Goal: Task Accomplishment & Management: Manage account settings

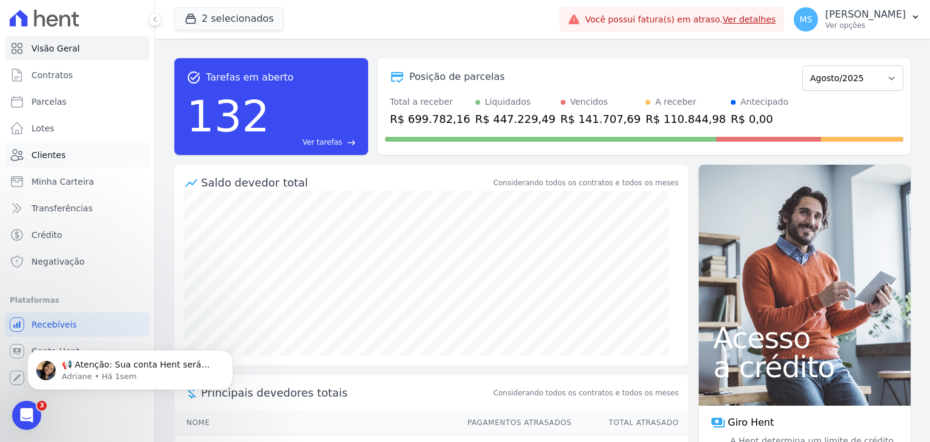
click at [57, 160] on span "Clientes" at bounding box center [48, 155] width 34 height 12
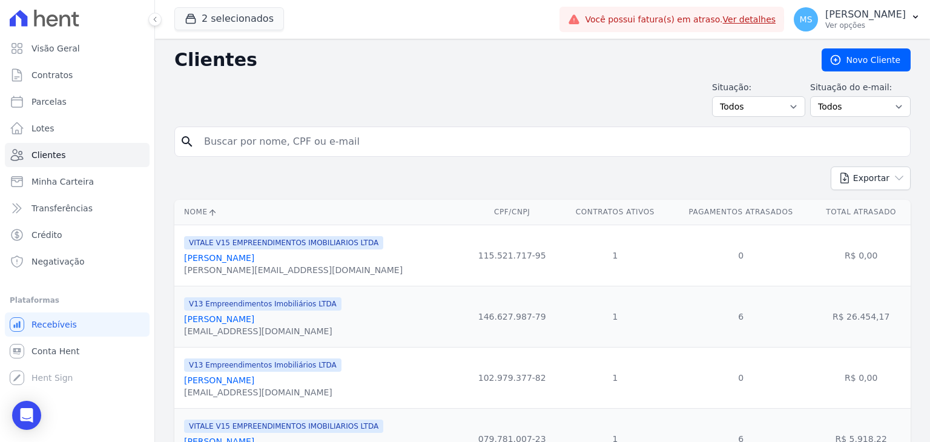
click at [303, 140] on input "search" at bounding box center [551, 142] width 708 height 24
type input "fabiola"
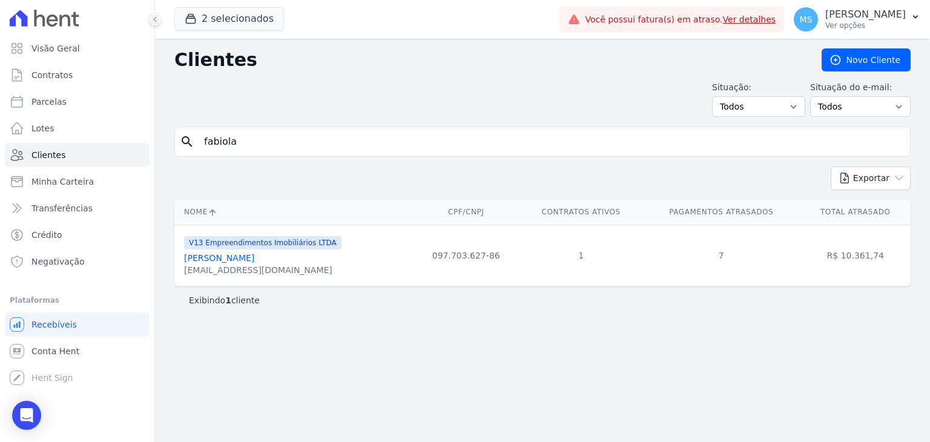
click at [249, 253] on link "[PERSON_NAME]" at bounding box center [219, 258] width 70 height 10
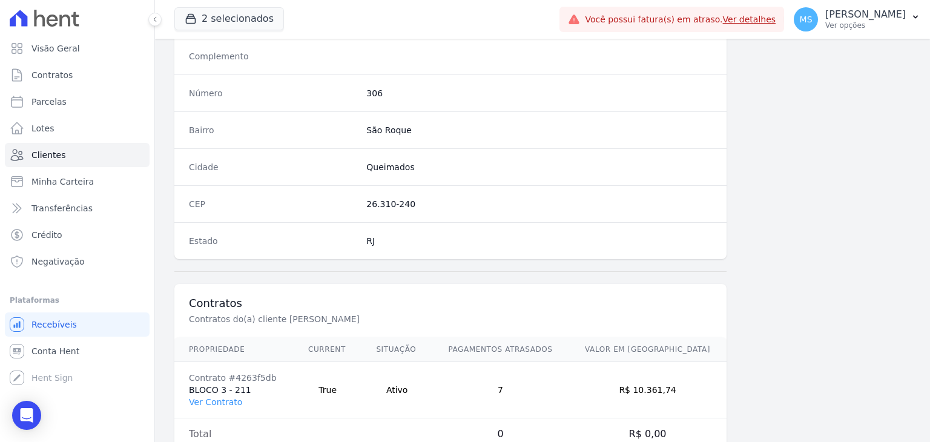
scroll to position [687, 0]
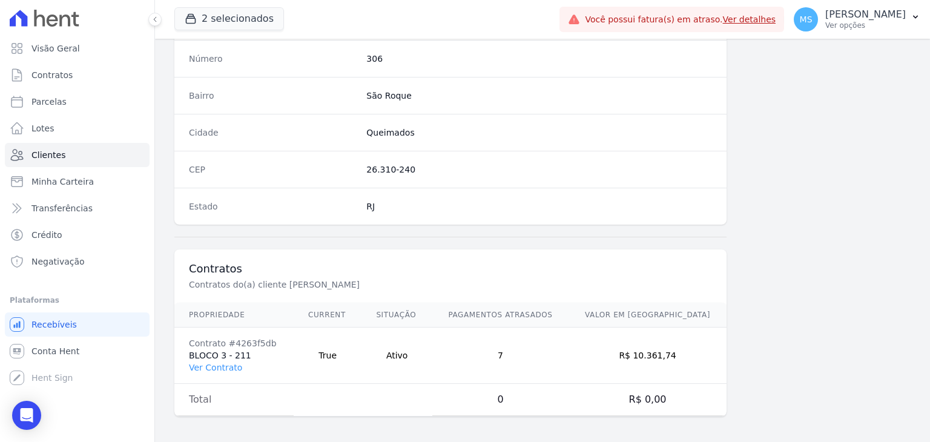
click at [228, 369] on td "Contrato #4263f5db BLOCO 3 - 211 Ver Contrato" at bounding box center [233, 355] width 119 height 56
click at [226, 367] on link "Ver Contrato" at bounding box center [215, 368] width 53 height 10
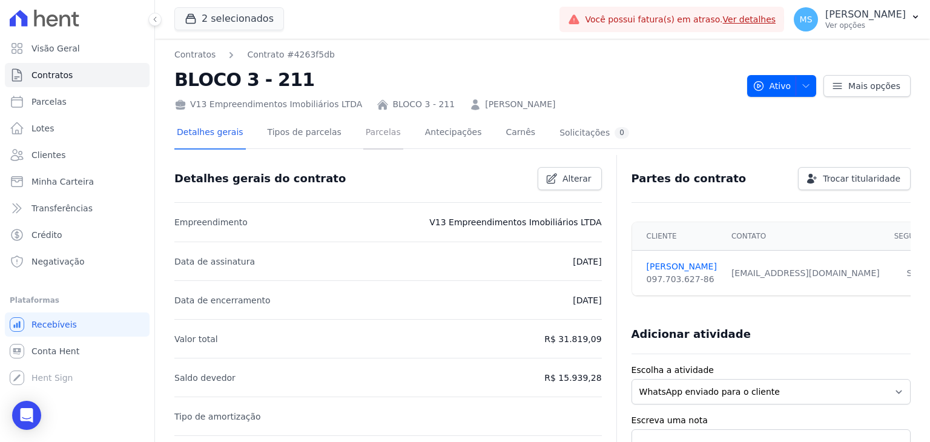
click at [369, 138] on link "Parcelas" at bounding box center [383, 133] width 40 height 32
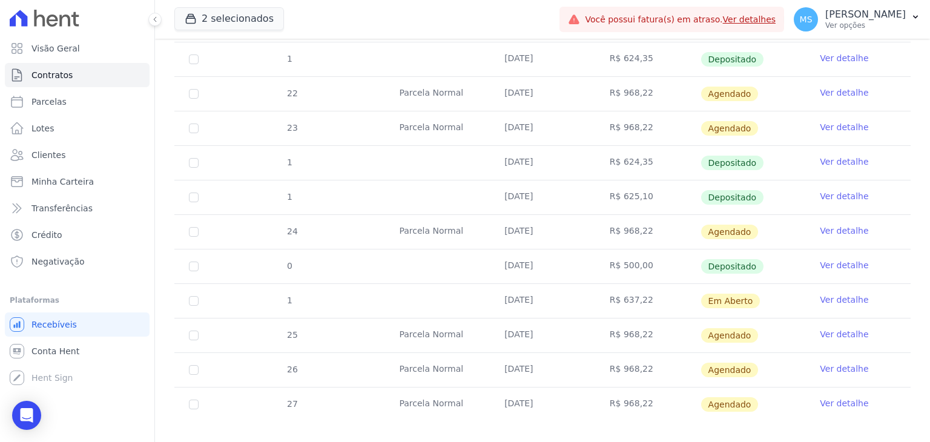
scroll to position [524, 0]
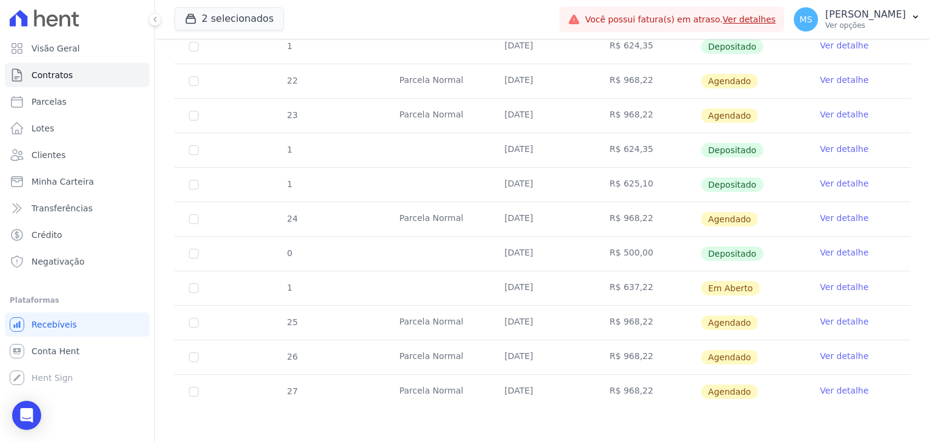
drag, startPoint x: 507, startPoint y: 254, endPoint x: 569, endPoint y: 253, distance: 61.7
click at [569, 253] on td "[DATE]" at bounding box center [542, 254] width 105 height 34
click at [850, 255] on link "Ver detalhe" at bounding box center [844, 252] width 48 height 12
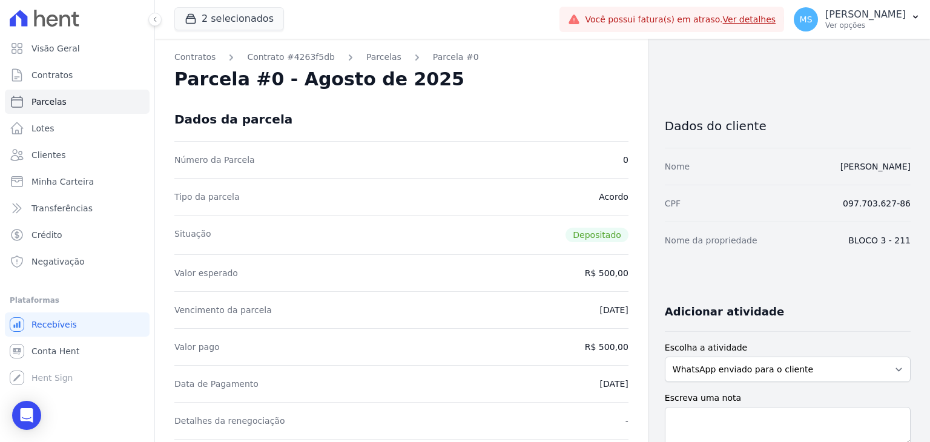
scroll to position [61, 0]
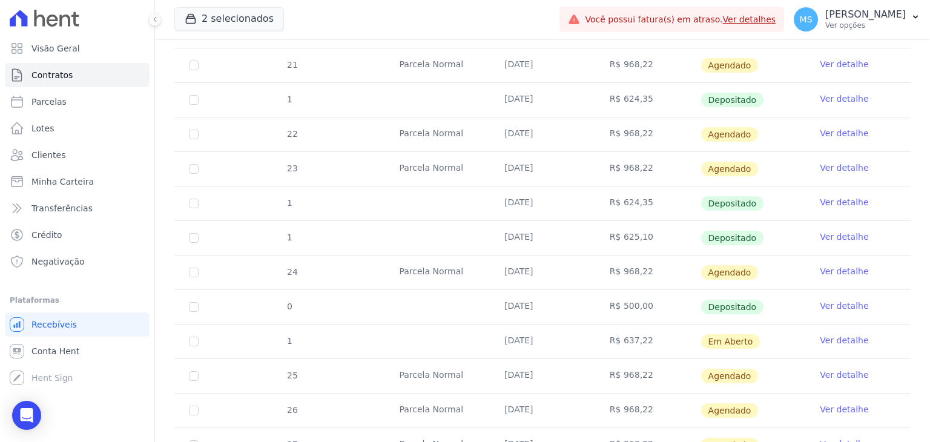
scroll to position [524, 0]
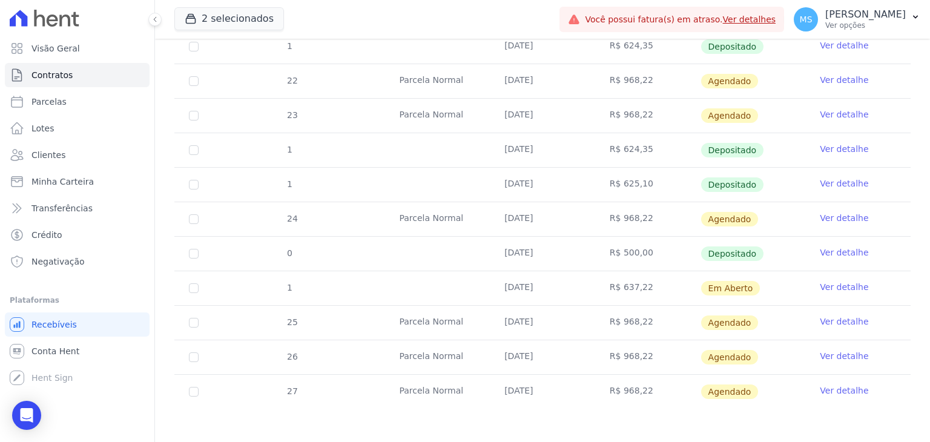
click at [847, 288] on link "Ver detalhe" at bounding box center [844, 287] width 48 height 12
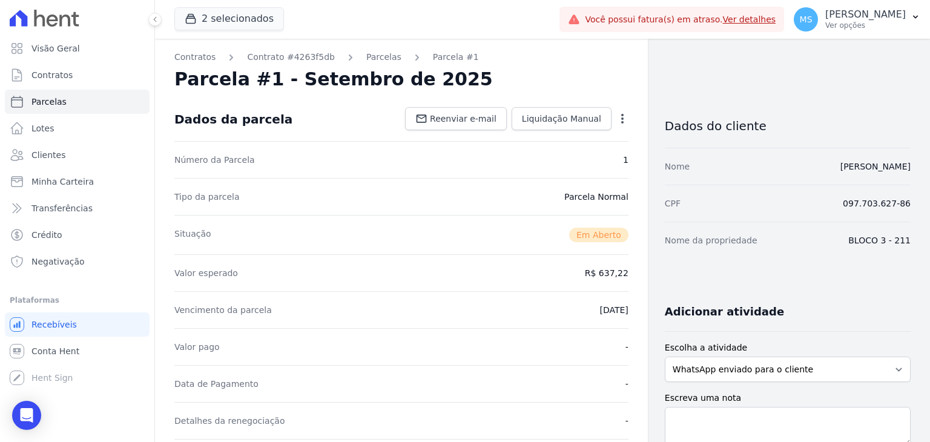
click at [616, 122] on icon "button" at bounding box center [622, 119] width 12 height 12
click at [571, 165] on link "Cancelar Cobrança" at bounding box center [570, 157] width 107 height 22
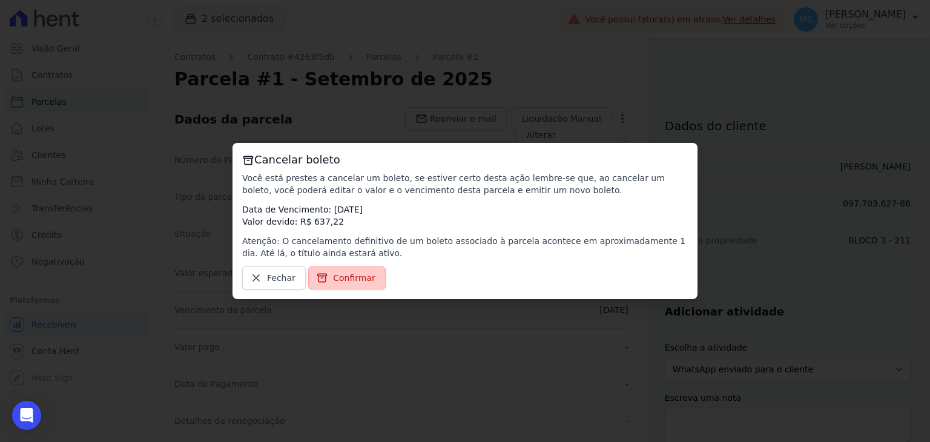
click at [366, 269] on link "Confirmar" at bounding box center [346, 277] width 77 height 23
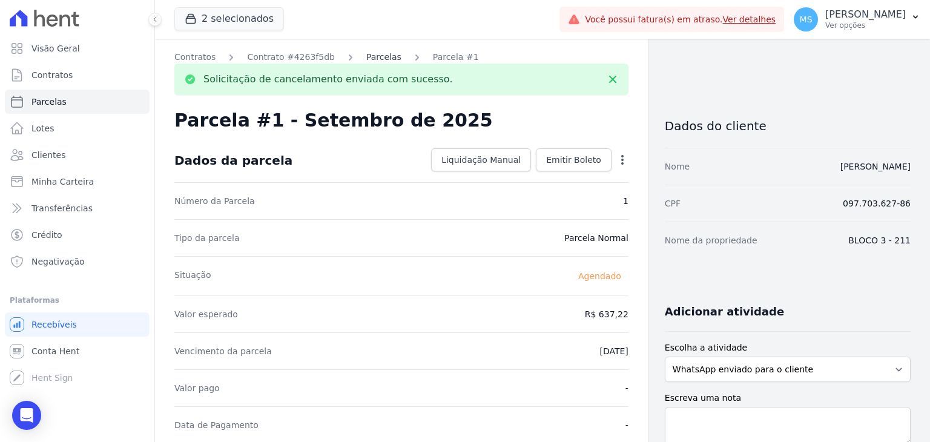
click at [369, 57] on link "Parcelas" at bounding box center [383, 57] width 35 height 13
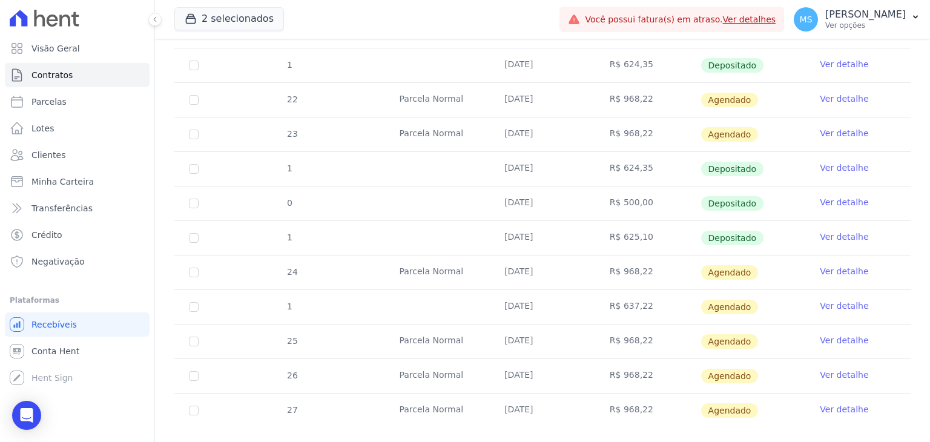
scroll to position [524, 0]
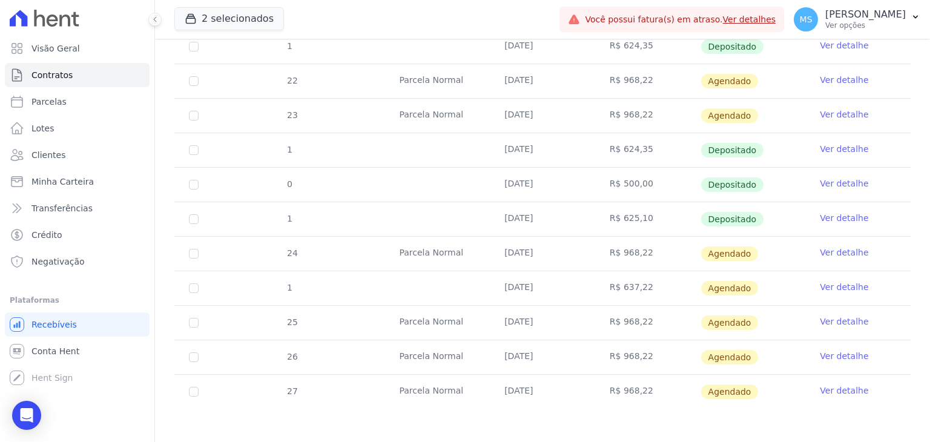
click at [833, 251] on link "Ver detalhe" at bounding box center [844, 252] width 48 height 12
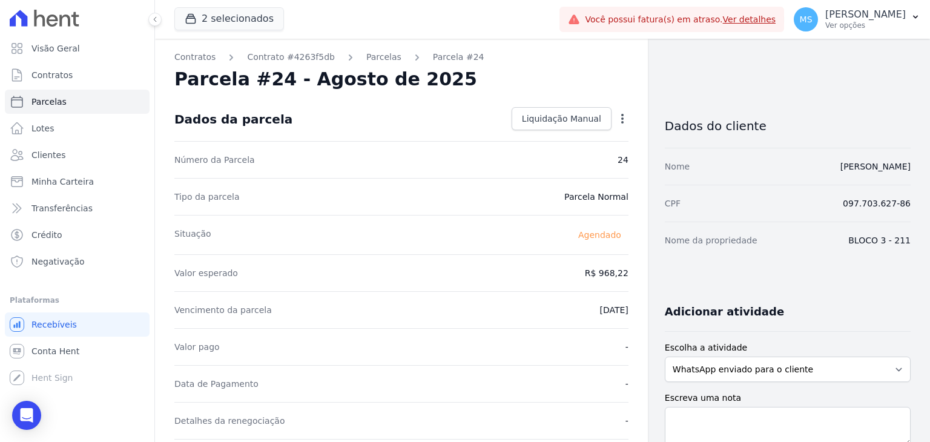
click at [616, 120] on icon "button" at bounding box center [622, 119] width 12 height 12
click at [495, 274] on div "Valor esperado R$ 968,22" at bounding box center [401, 272] width 454 height 37
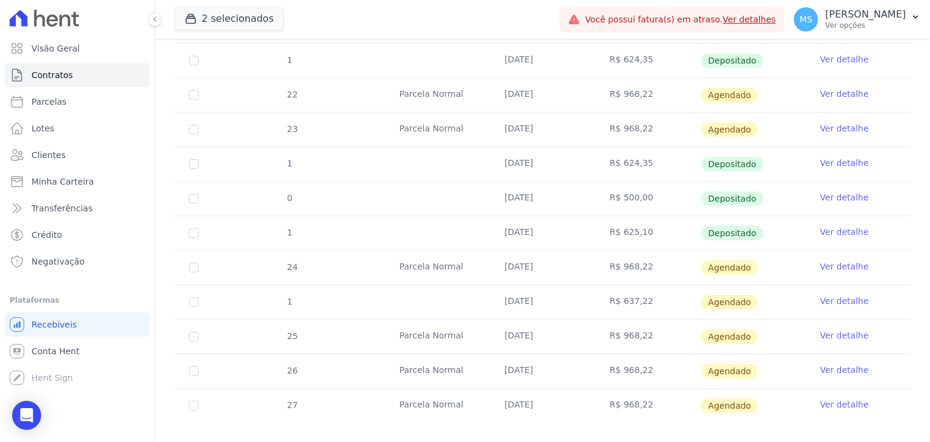
scroll to position [524, 0]
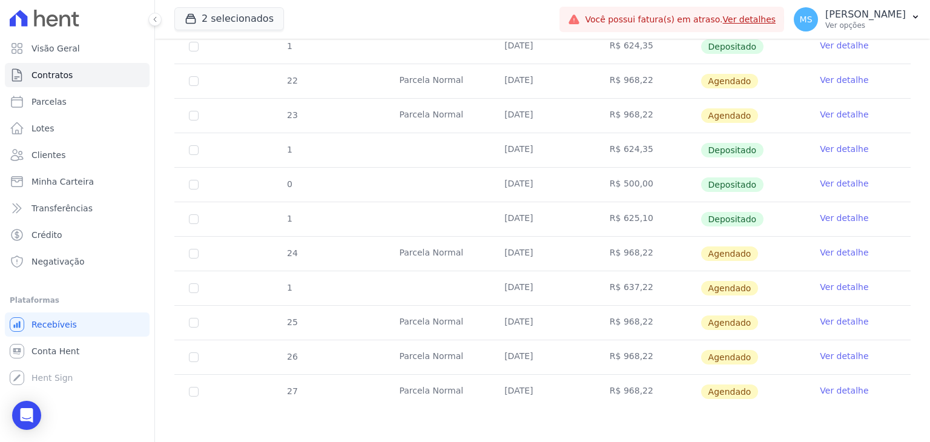
click at [838, 318] on link "Ver detalhe" at bounding box center [844, 321] width 48 height 12
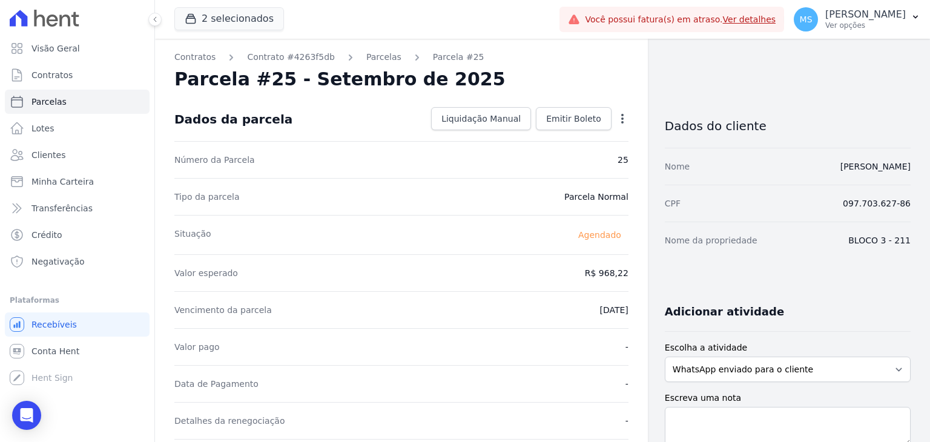
click at [621, 117] on icon "button" at bounding box center [622, 119] width 2 height 10
click at [476, 211] on div "Tipo da parcela [GEOGRAPHIC_DATA]" at bounding box center [401, 196] width 454 height 37
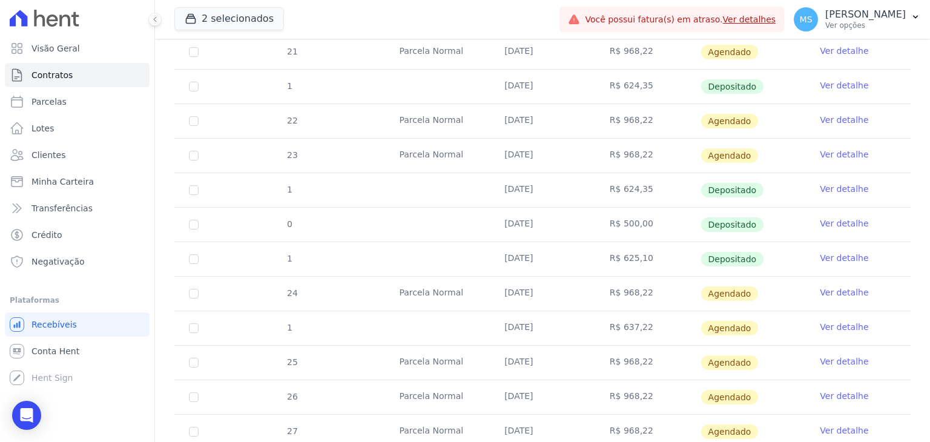
scroll to position [524, 0]
